Goal: Information Seeking & Learning: Find specific fact

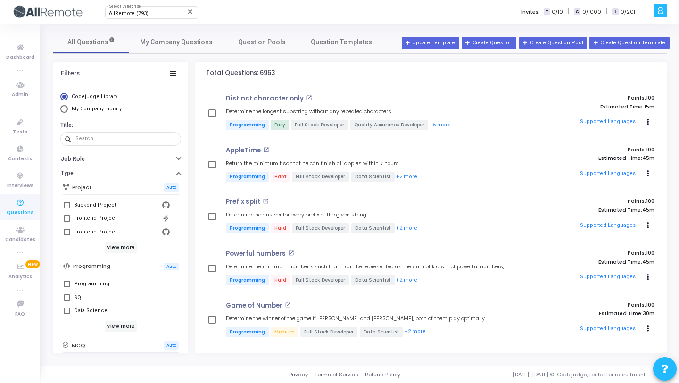
scroll to position [168, 0]
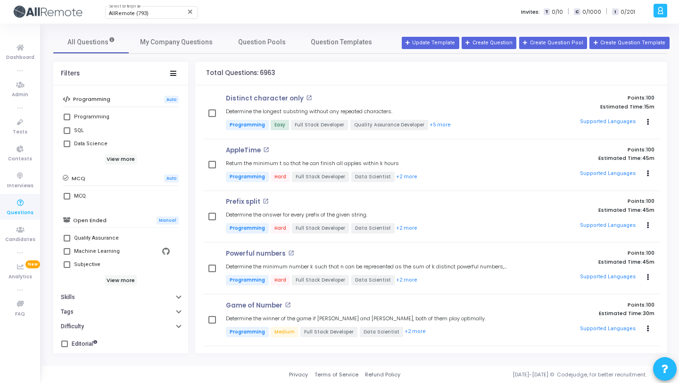
click at [66, 194] on span at bounding box center [67, 196] width 7 height 7
click at [67, 200] on input "MCQ" at bounding box center [67, 200] width 0 height 0
checkbox input "true"
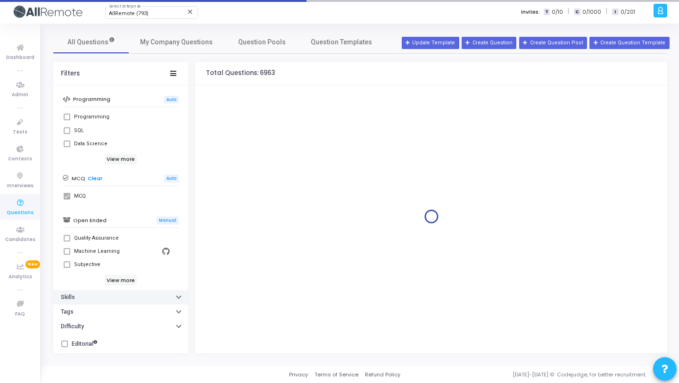
click at [99, 294] on button "Skills" at bounding box center [120, 297] width 135 height 15
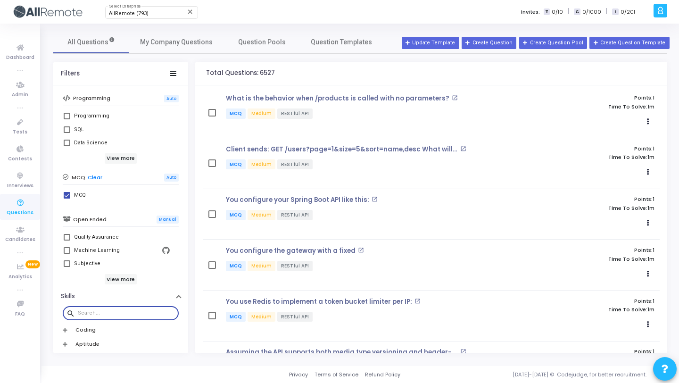
click at [97, 312] on input "text" at bounding box center [126, 313] width 97 height 6
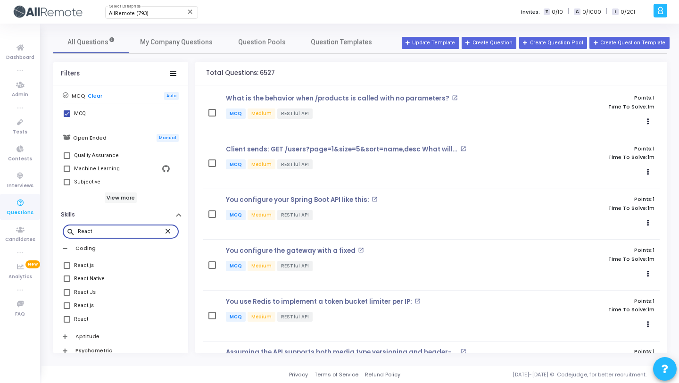
scroll to position [310, 0]
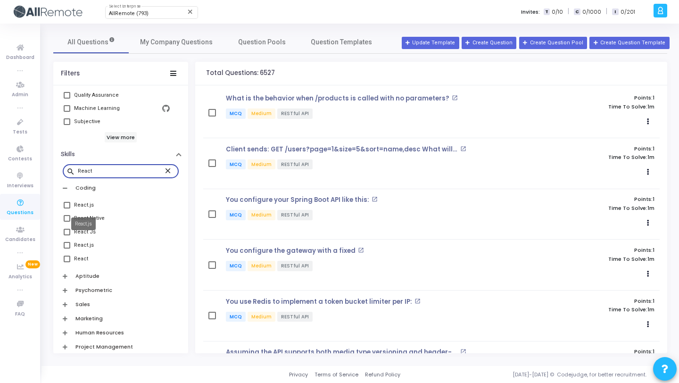
type input "React"
click at [85, 204] on div "React.js" at bounding box center [84, 205] width 20 height 11
click at [67, 209] on input "React.js" at bounding box center [67, 209] width 0 height 0
checkbox input "true"
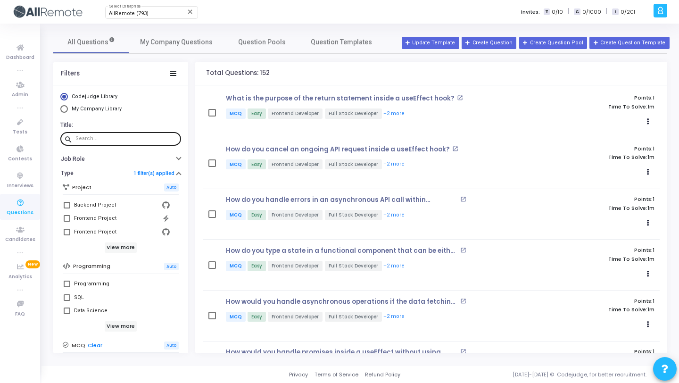
click at [141, 140] on input "text" at bounding box center [126, 139] width 102 height 6
paste input "Which of the following correctly validates that the age prop is a number?"
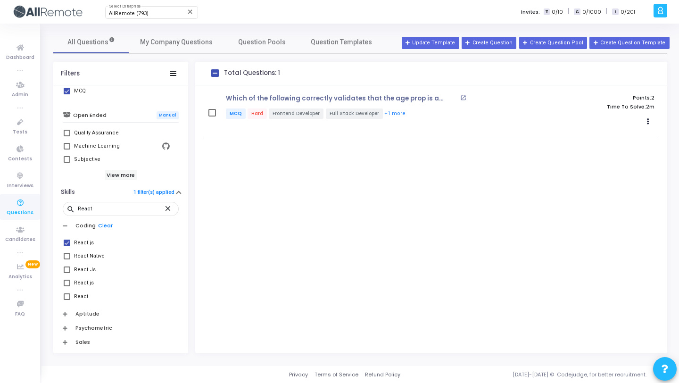
scroll to position [294, 0]
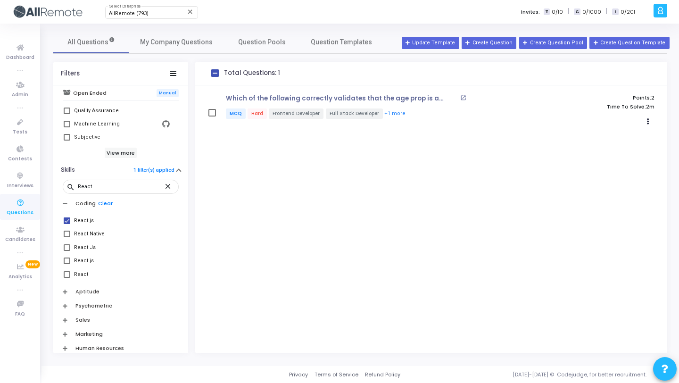
type input "Which of the following correctly validates that the age prop is a number?"
click at [462, 95] on mat-icon "open_in_new" at bounding box center [463, 98] width 6 height 6
